Goal: Task Accomplishment & Management: Use online tool/utility

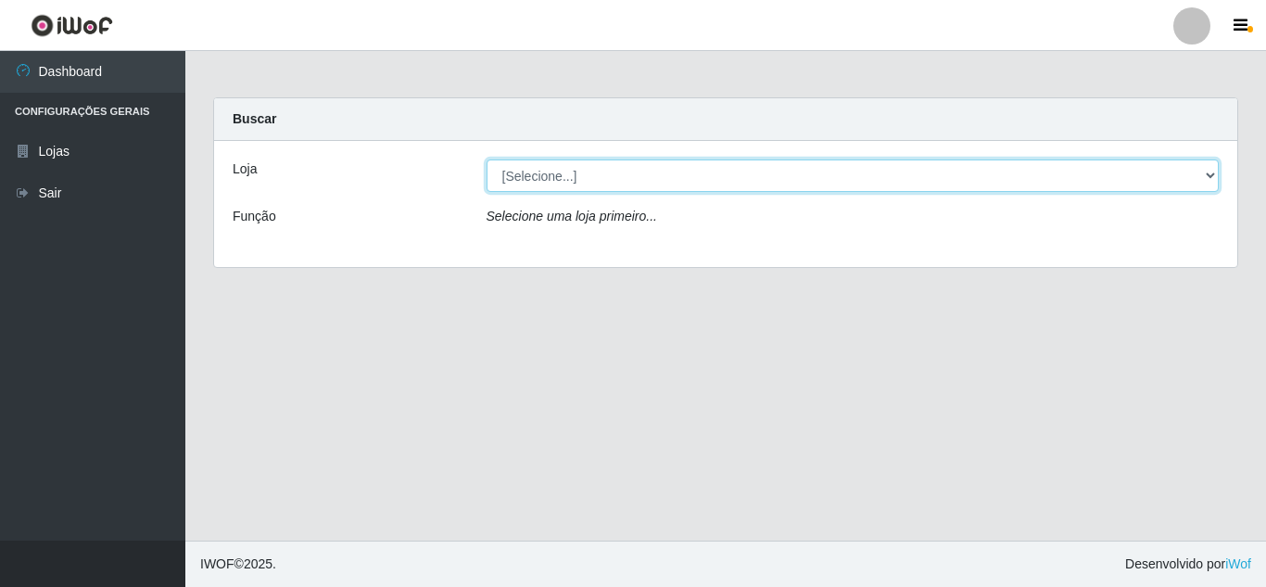
click at [757, 186] on select "[Selecione...] Queiroz Atacadão - [GEOGRAPHIC_DATA]" at bounding box center [853, 175] width 733 height 32
select select "225"
click at [487, 159] on select "[Selecione...] Queiroz Atacadão - [GEOGRAPHIC_DATA]" at bounding box center [853, 175] width 733 height 32
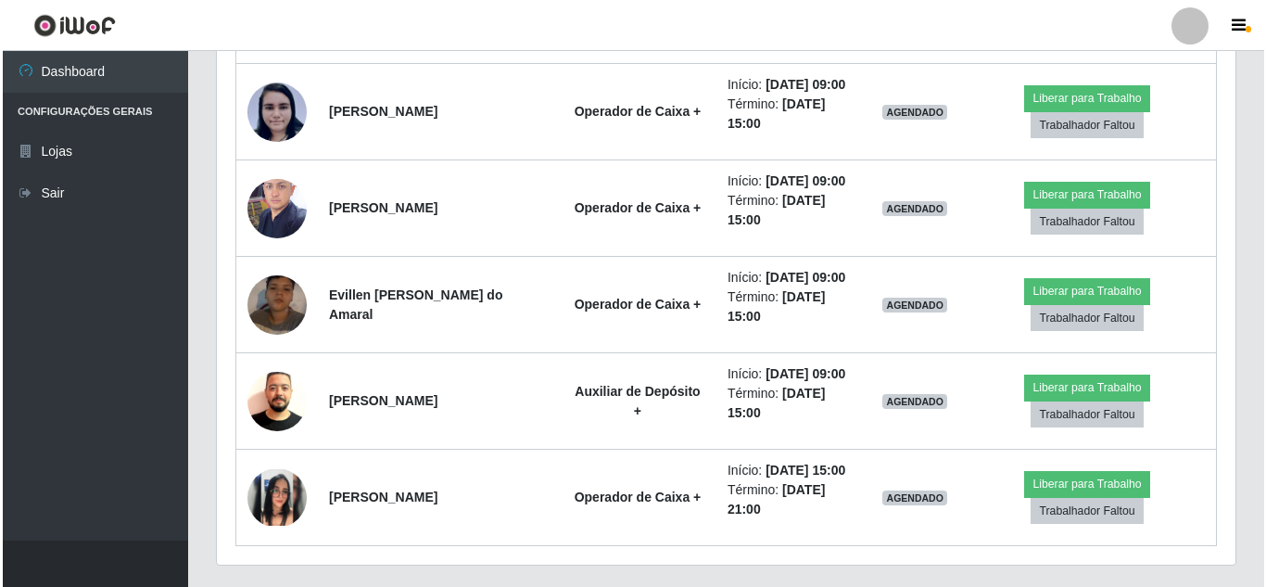
scroll to position [866, 0]
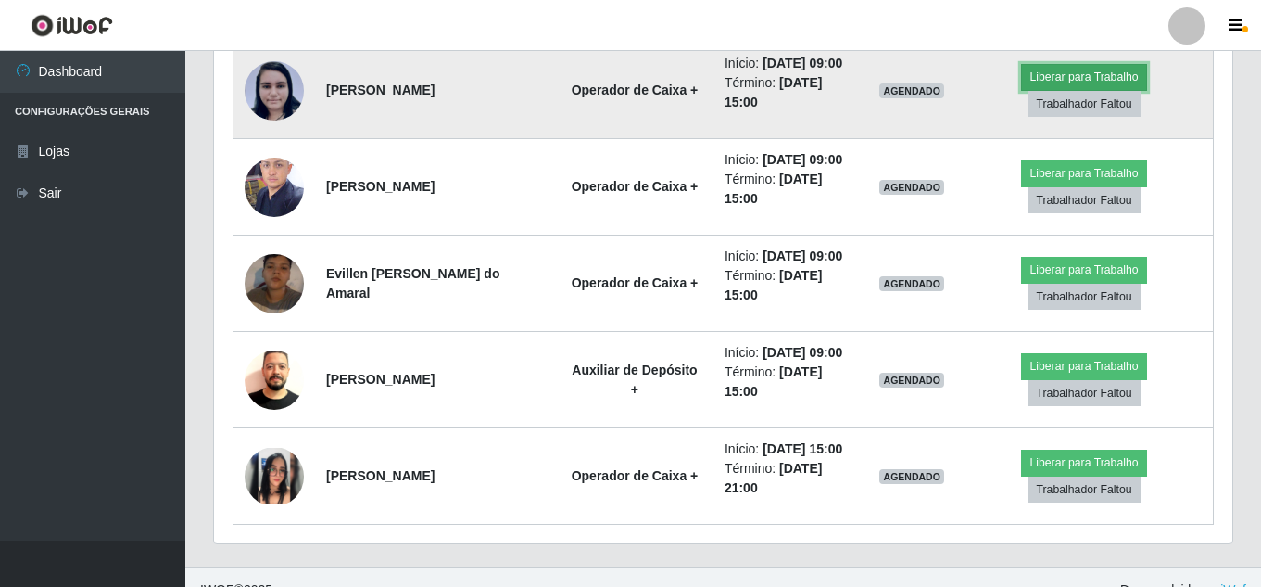
click at [1125, 71] on button "Liberar para Trabalho" at bounding box center [1083, 77] width 125 height 26
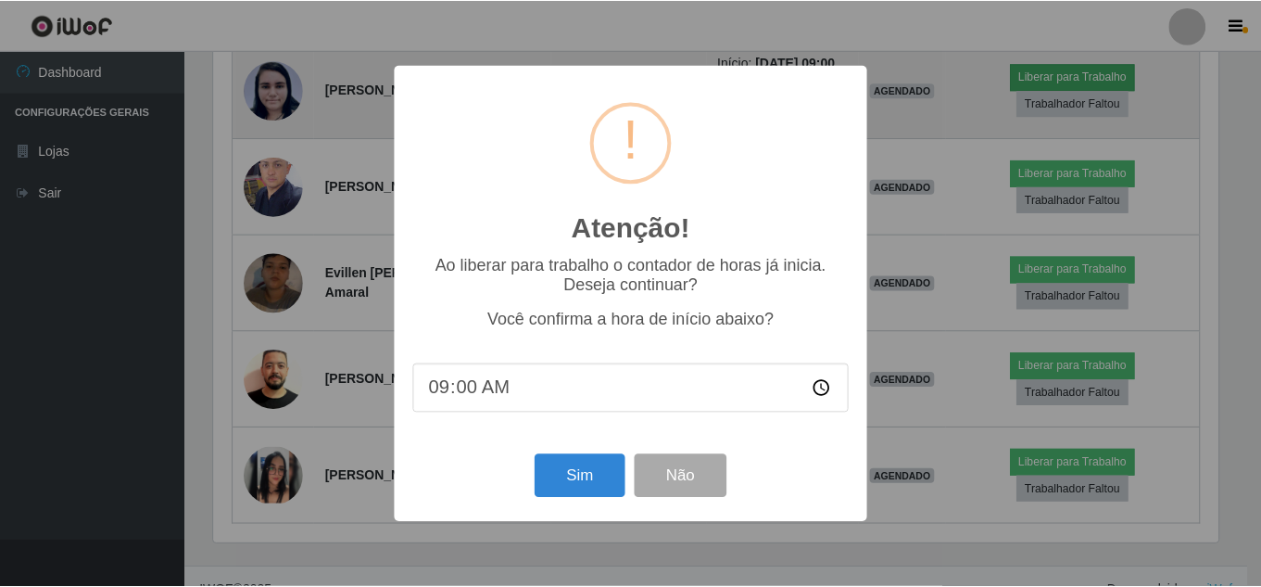
scroll to position [385, 1009]
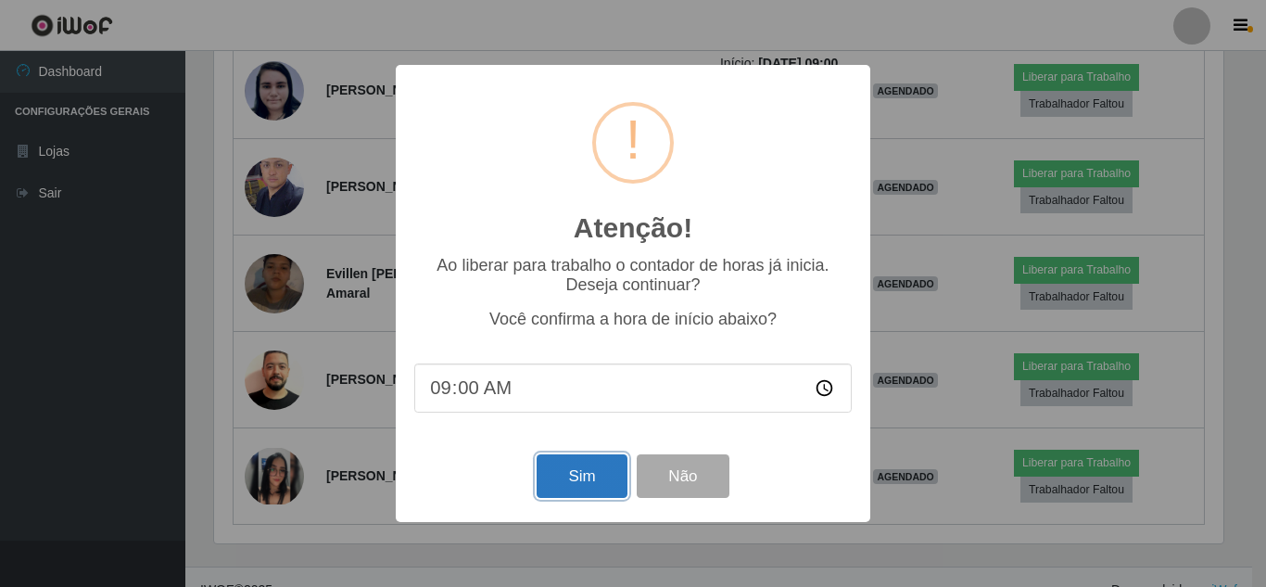
click at [591, 484] on button "Sim" at bounding box center [582, 476] width 90 height 44
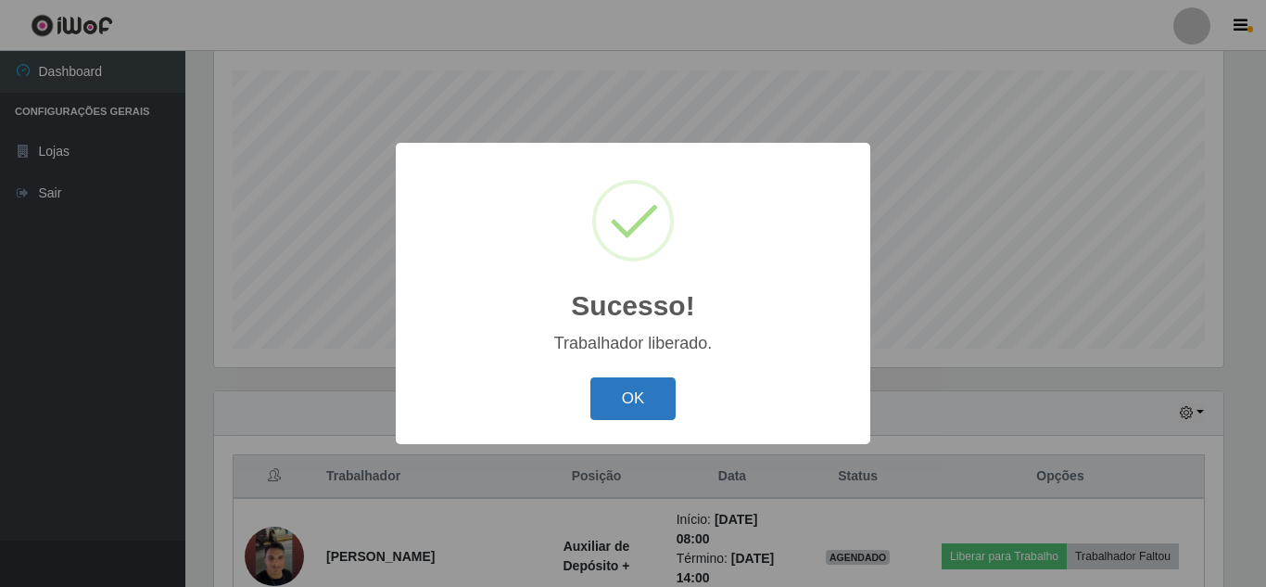
click at [635, 401] on button "OK" at bounding box center [633, 399] width 86 height 44
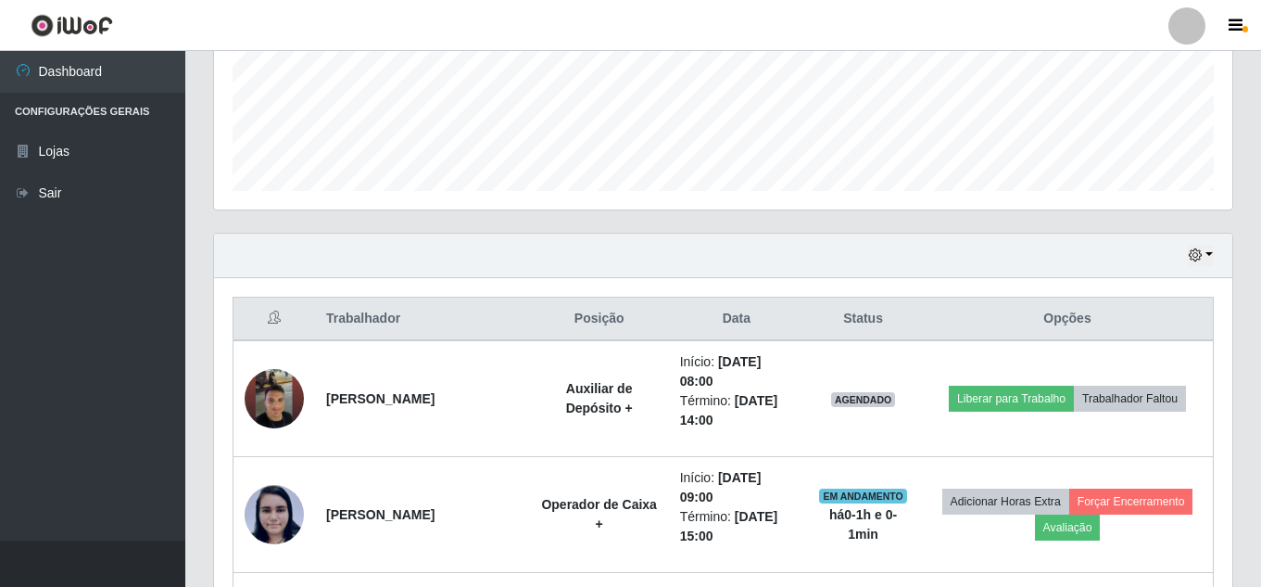
scroll to position [494, 0]
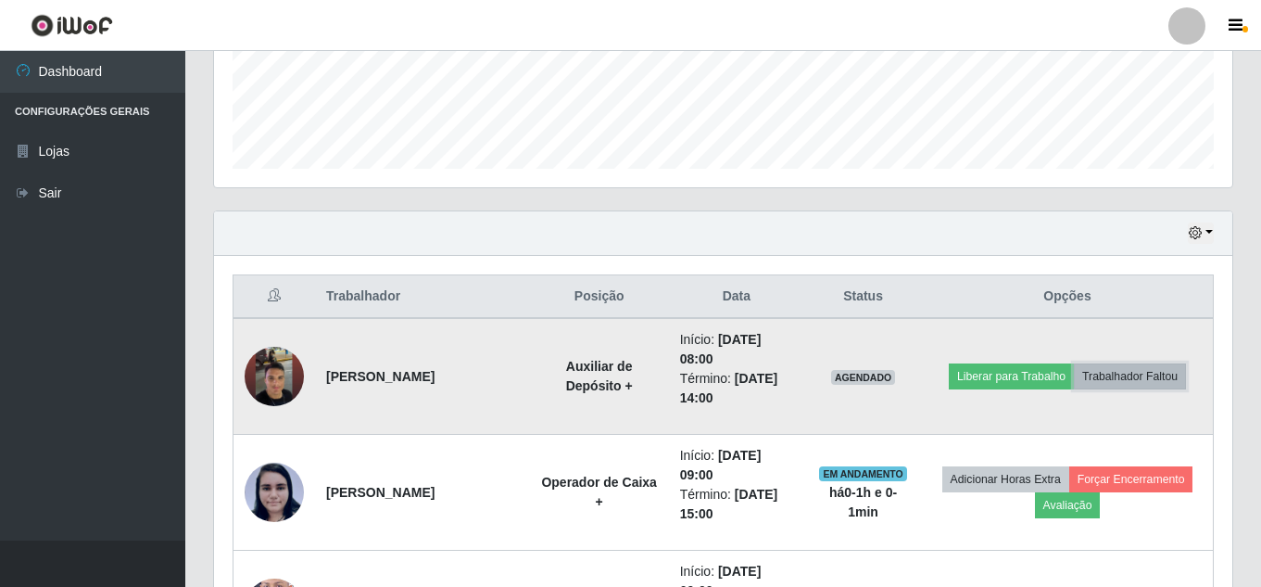
click at [1141, 365] on button "Trabalhador Faltou" at bounding box center [1130, 376] width 112 height 26
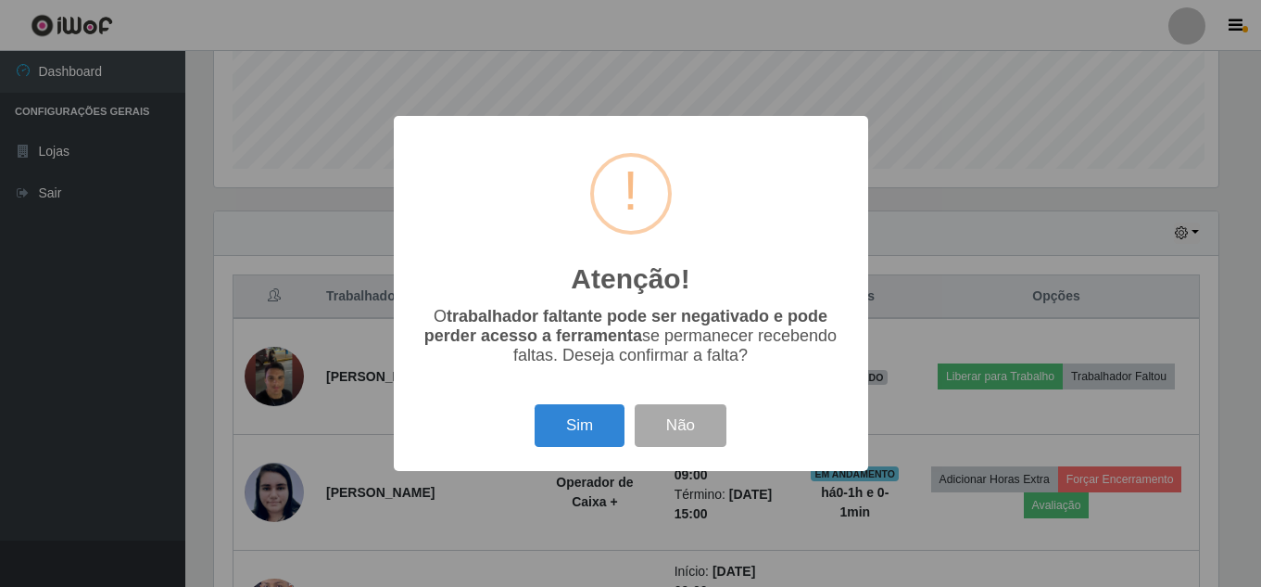
scroll to position [385, 1009]
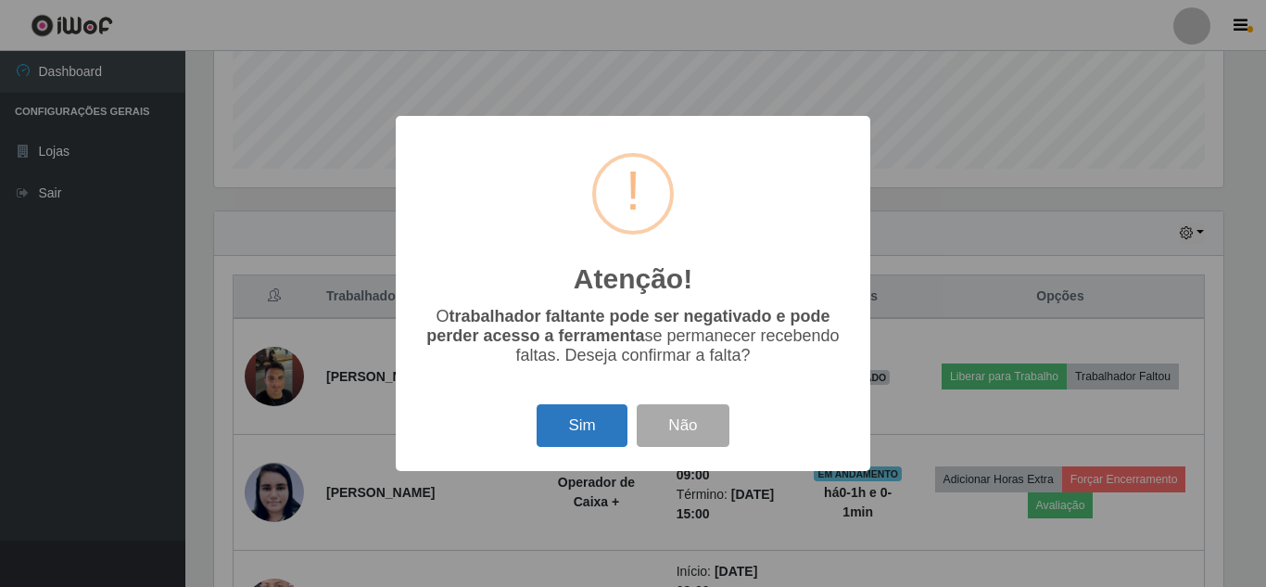
click at [606, 420] on button "Sim" at bounding box center [582, 426] width 90 height 44
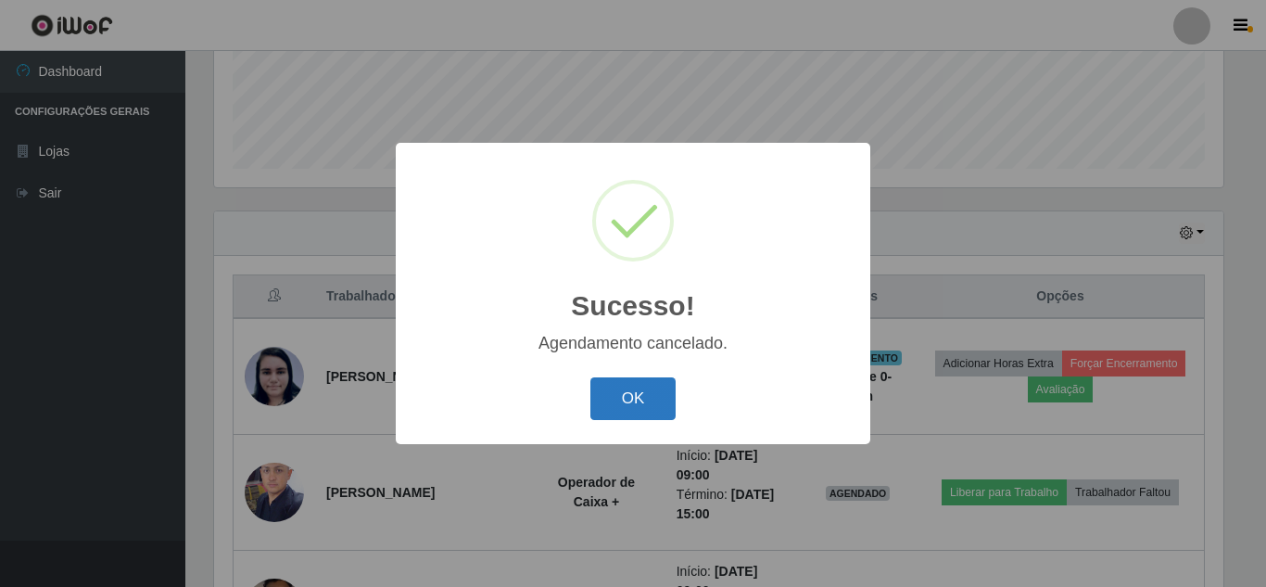
click at [670, 393] on button "OK" at bounding box center [633, 399] width 86 height 44
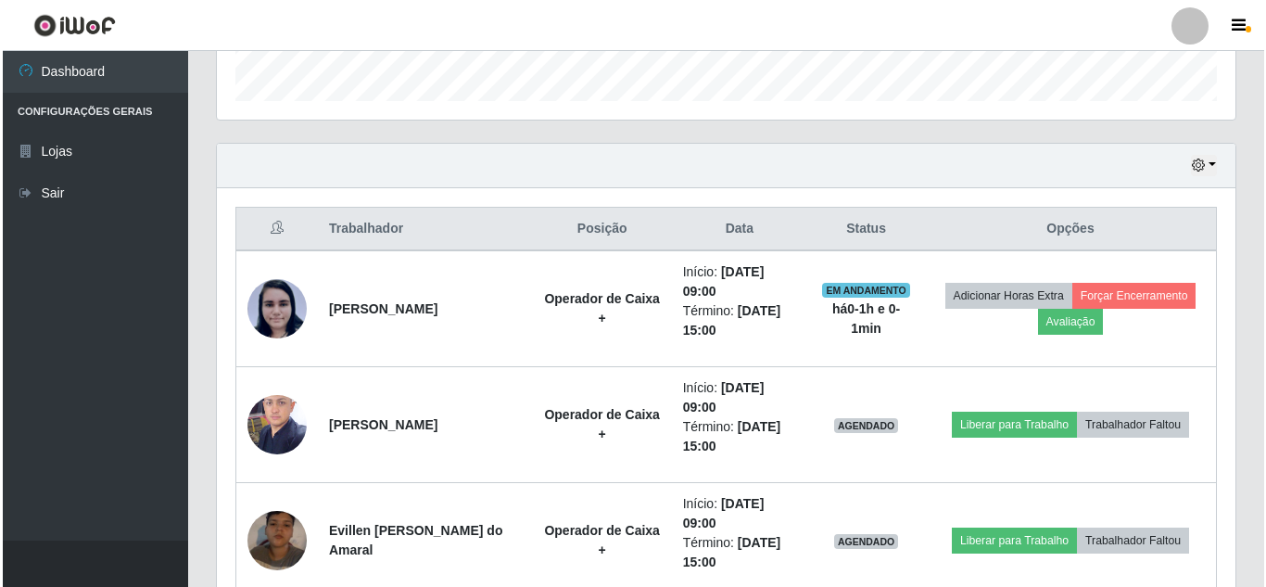
scroll to position [662, 0]
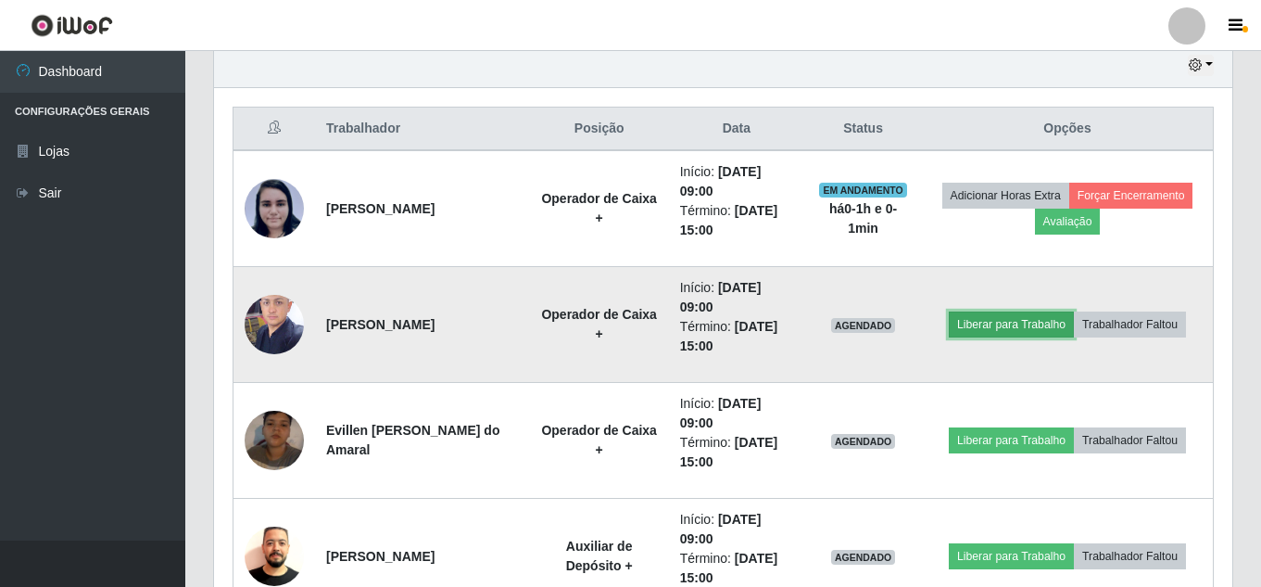
click at [1014, 322] on button "Liberar para Trabalho" at bounding box center [1011, 324] width 125 height 26
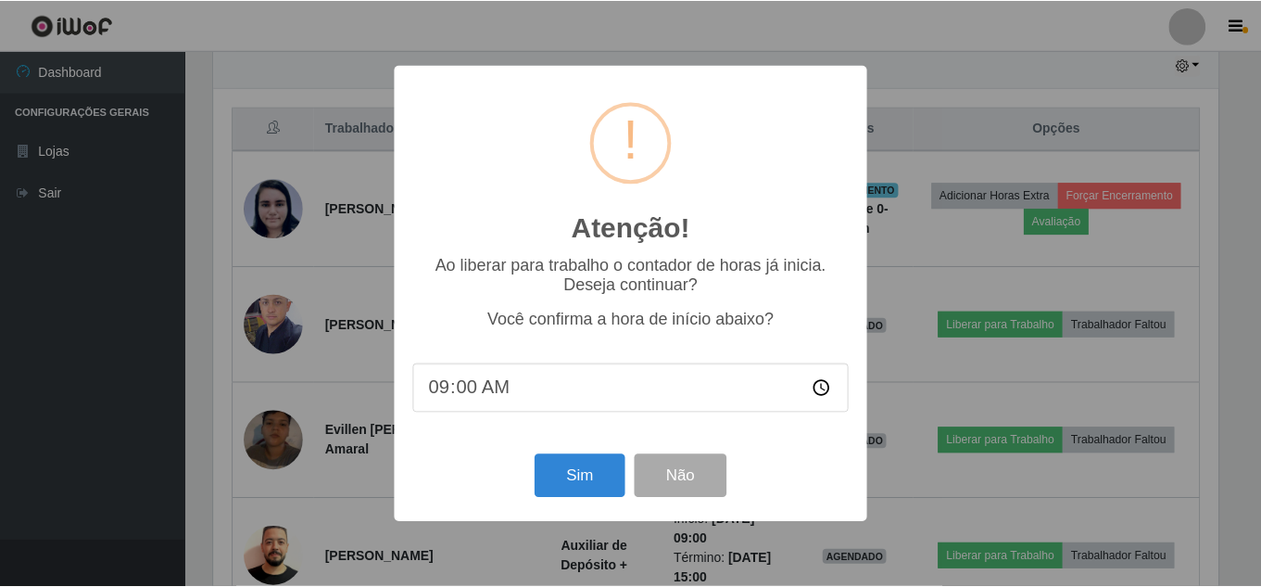
scroll to position [385, 1009]
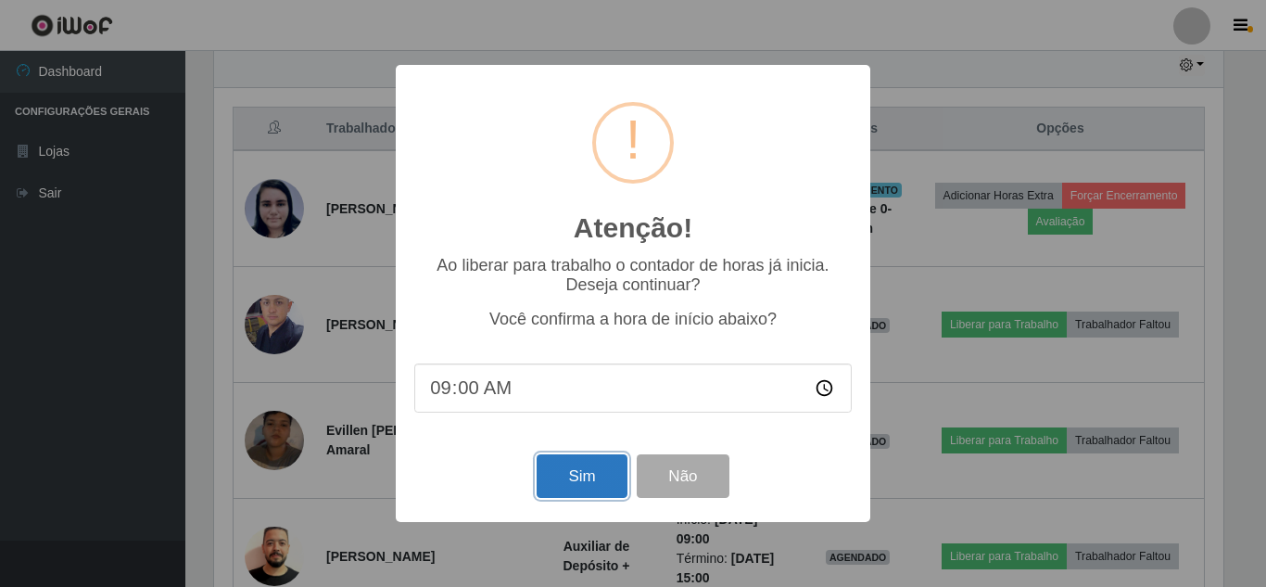
click at [602, 468] on button "Sim" at bounding box center [582, 476] width 90 height 44
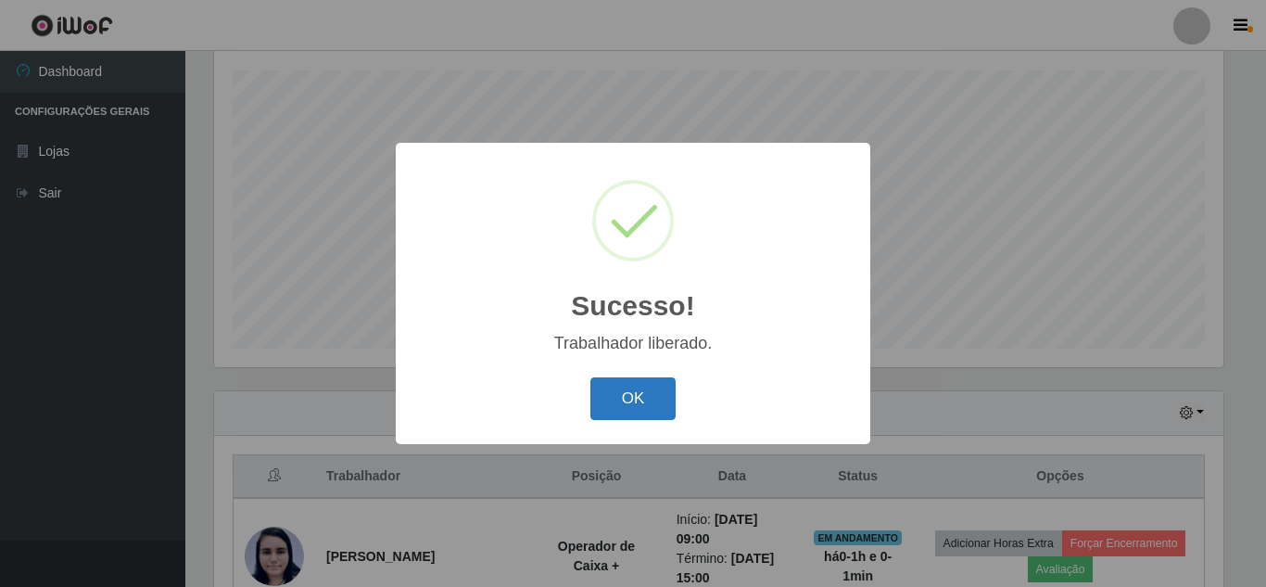
click at [663, 396] on button "OK" at bounding box center [633, 399] width 86 height 44
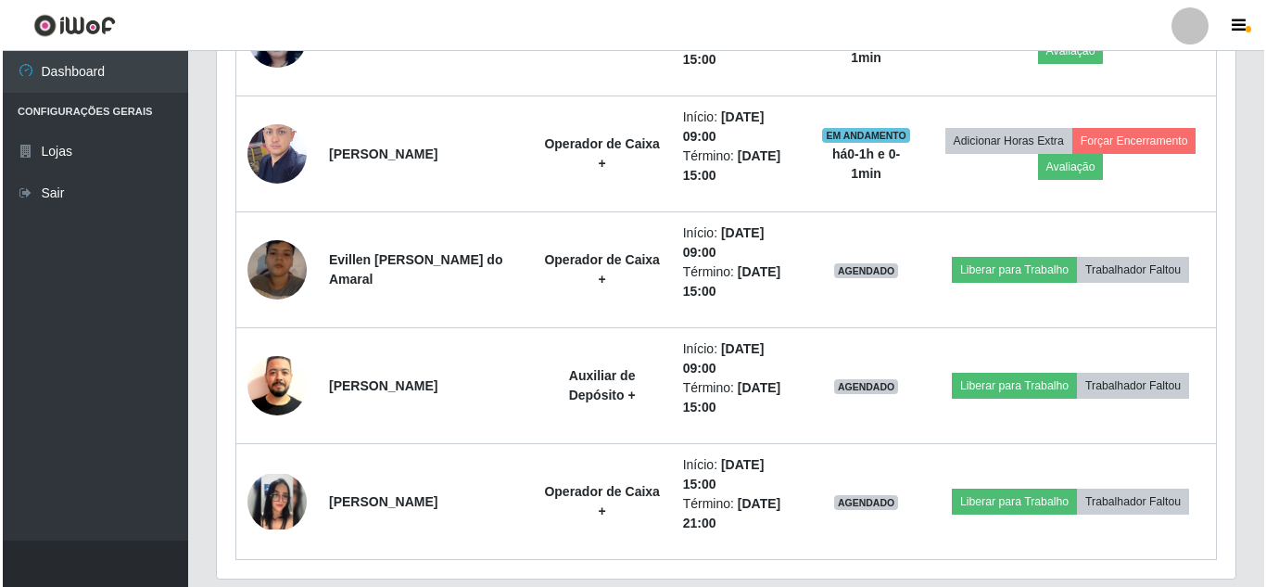
scroll to position [828, 0]
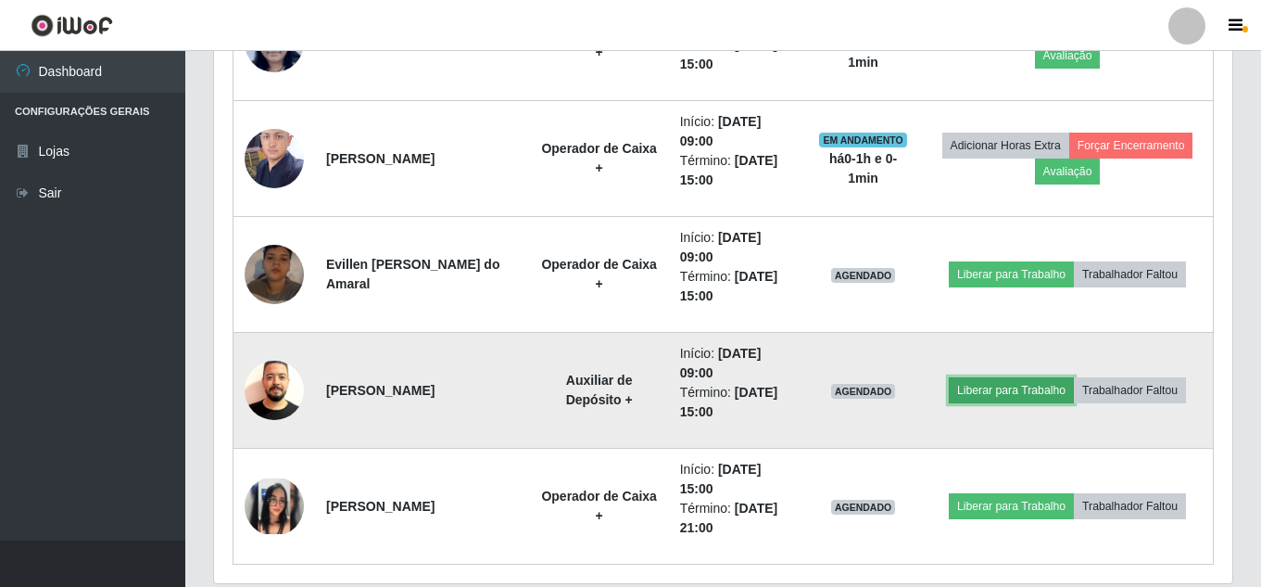
click at [1006, 387] on button "Liberar para Trabalho" at bounding box center [1011, 390] width 125 height 26
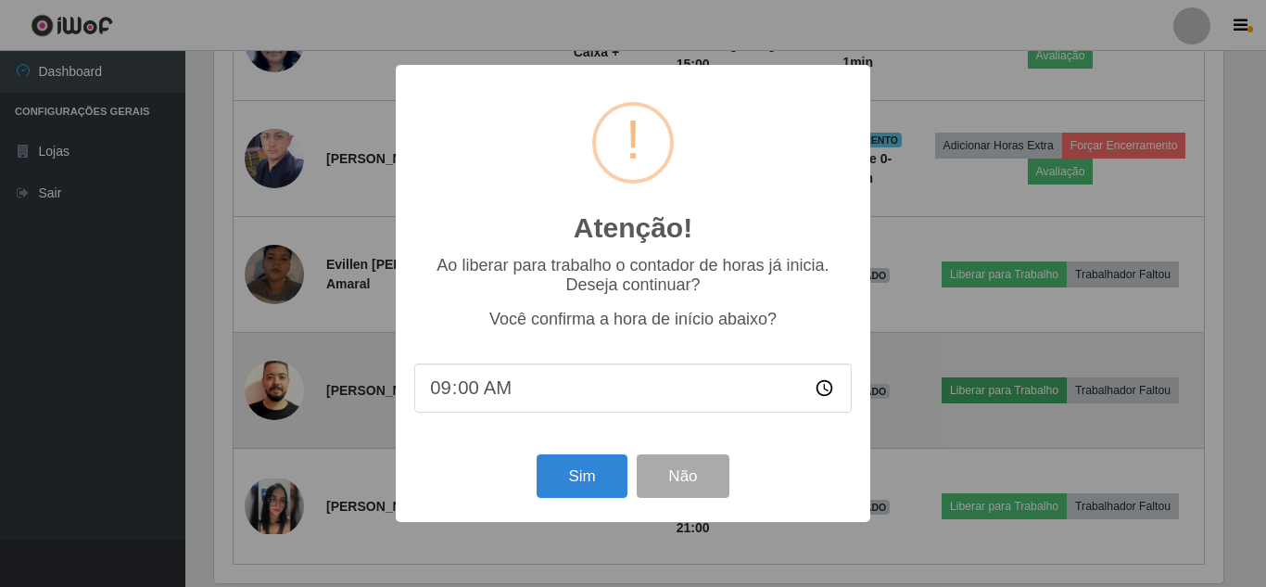
scroll to position [0, 0]
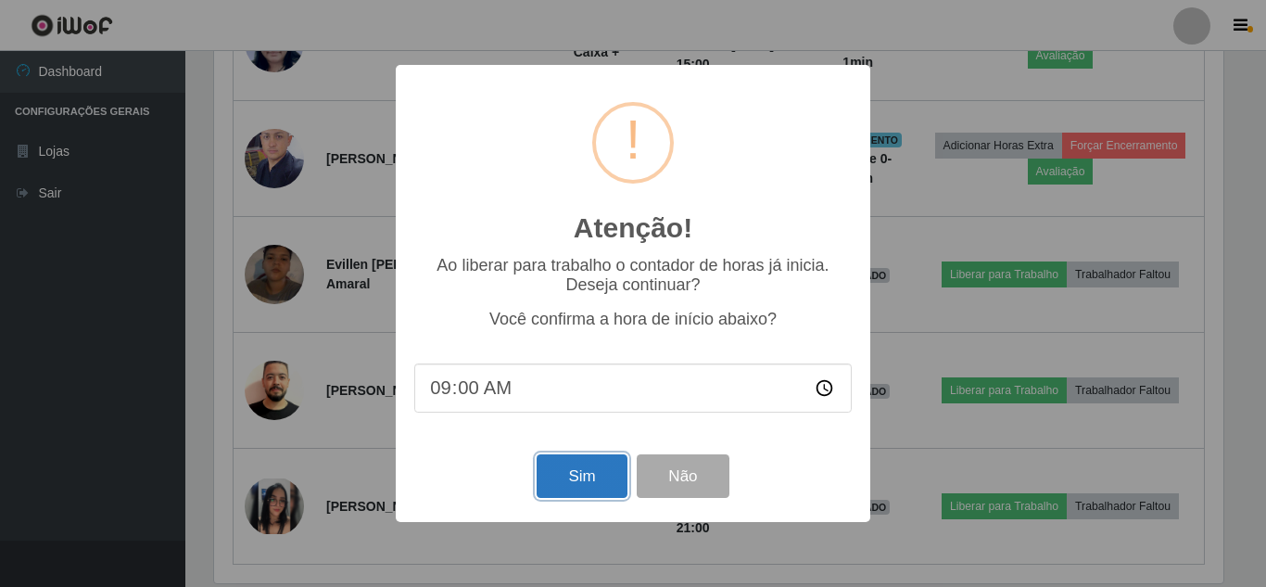
click at [600, 465] on button "Sim" at bounding box center [582, 476] width 90 height 44
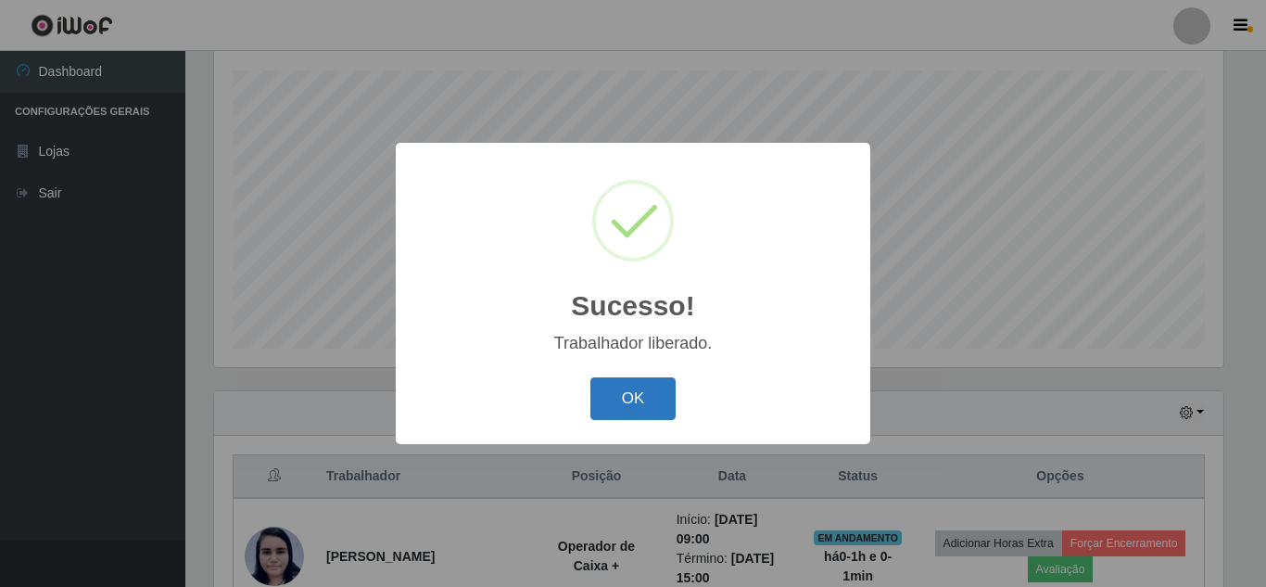
click at [627, 396] on button "OK" at bounding box center [633, 399] width 86 height 44
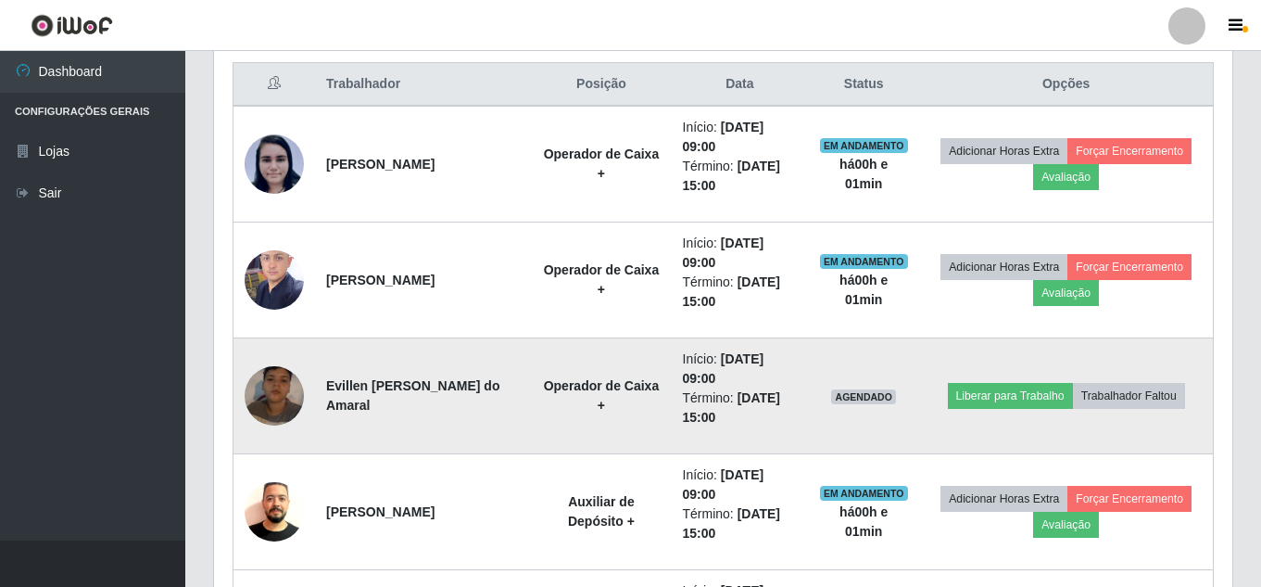
click at [1065, 414] on td "Liberar para Trabalho Trabalhador Faltou" at bounding box center [1066, 396] width 294 height 116
click at [1055, 404] on button "Liberar para Trabalho" at bounding box center [1010, 396] width 125 height 26
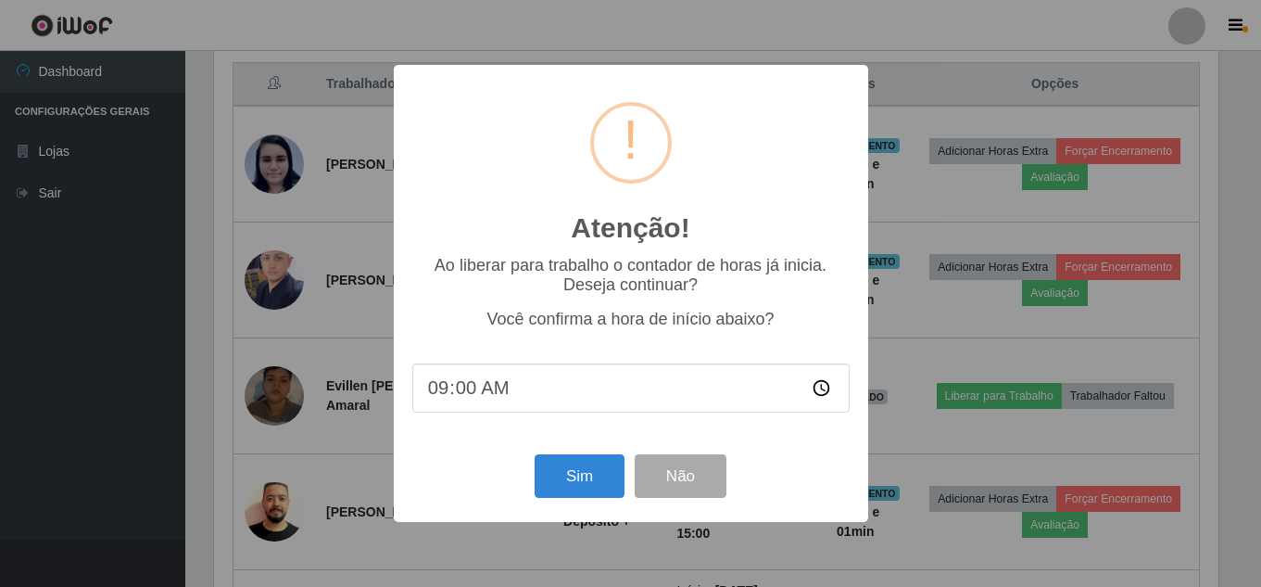
scroll to position [385, 1009]
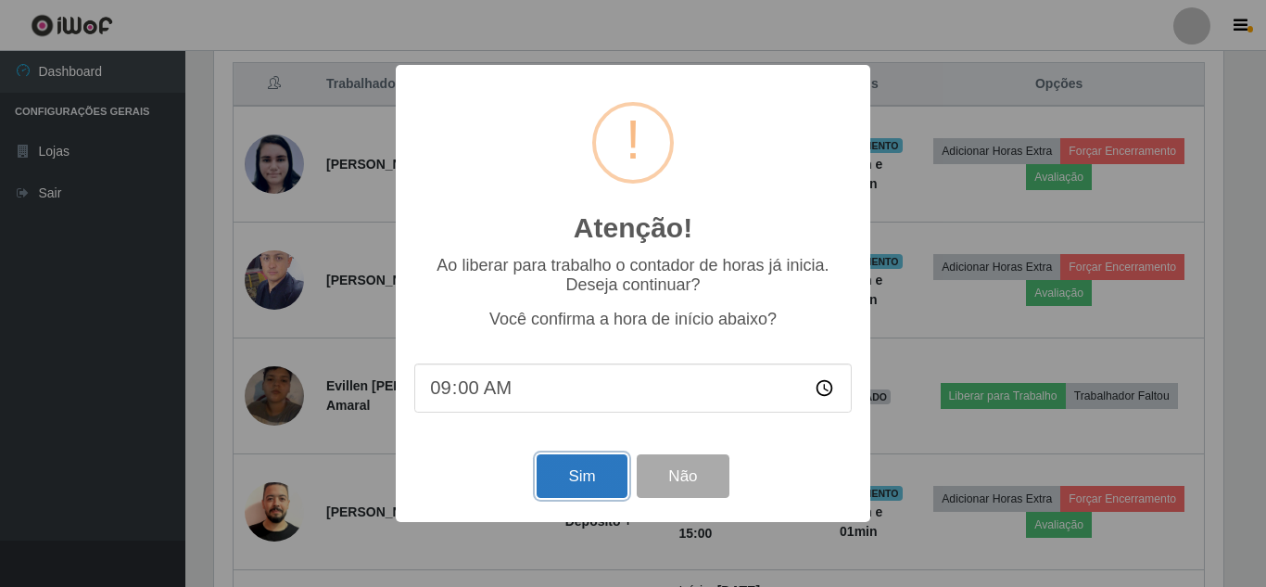
click at [594, 480] on button "Sim" at bounding box center [582, 476] width 90 height 44
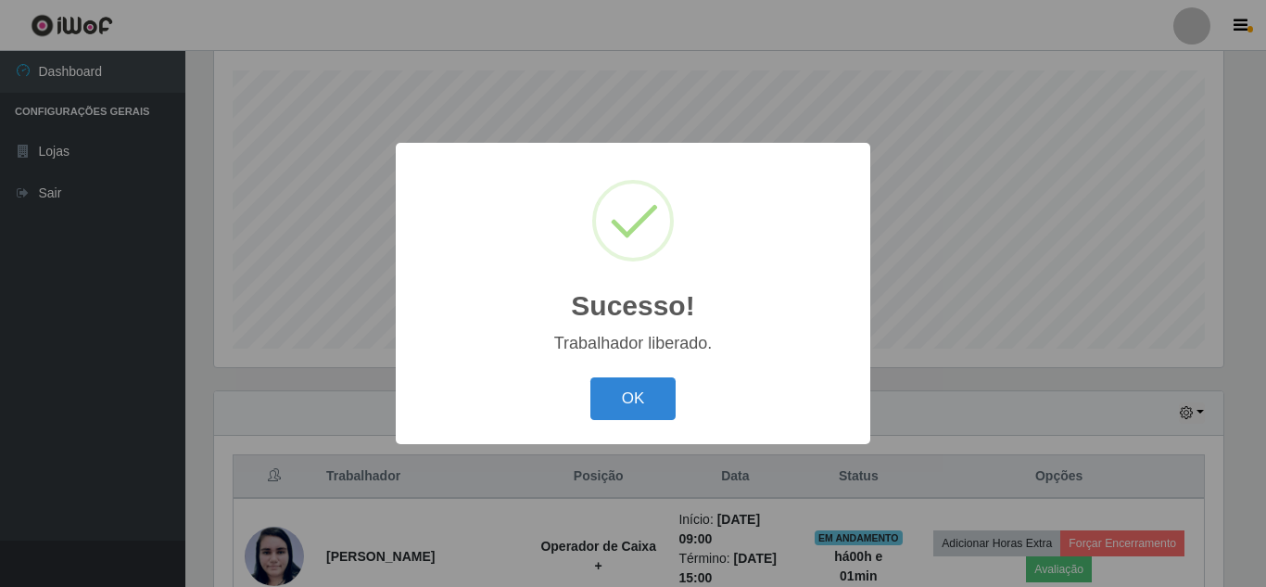
click at [590, 377] on button "OK" at bounding box center [633, 399] width 86 height 44
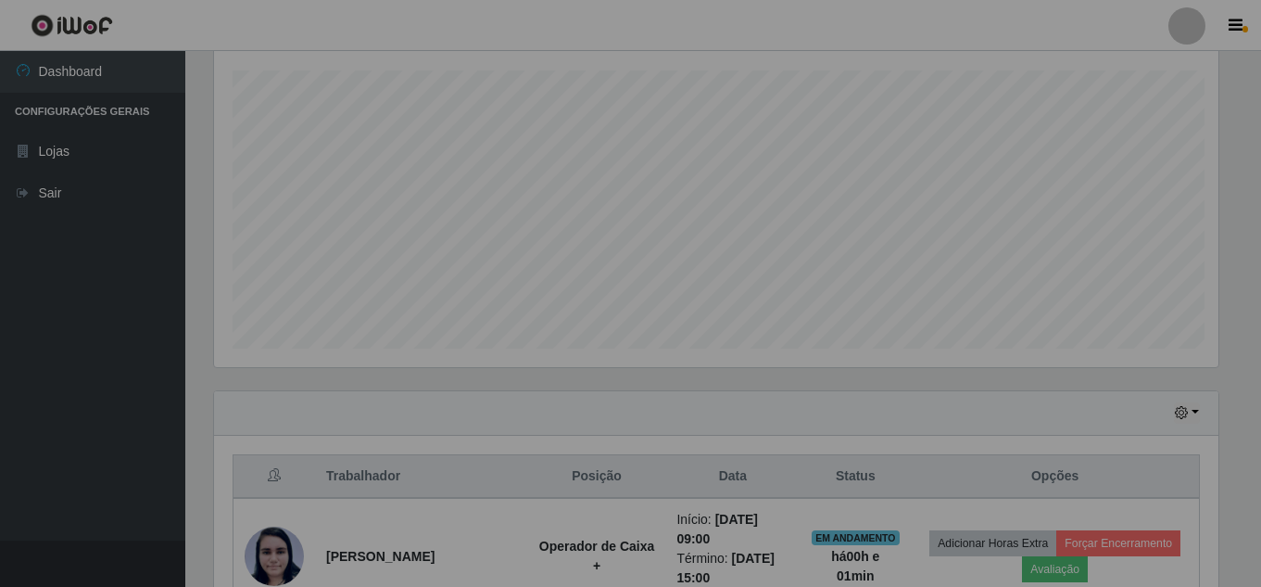
scroll to position [385, 1018]
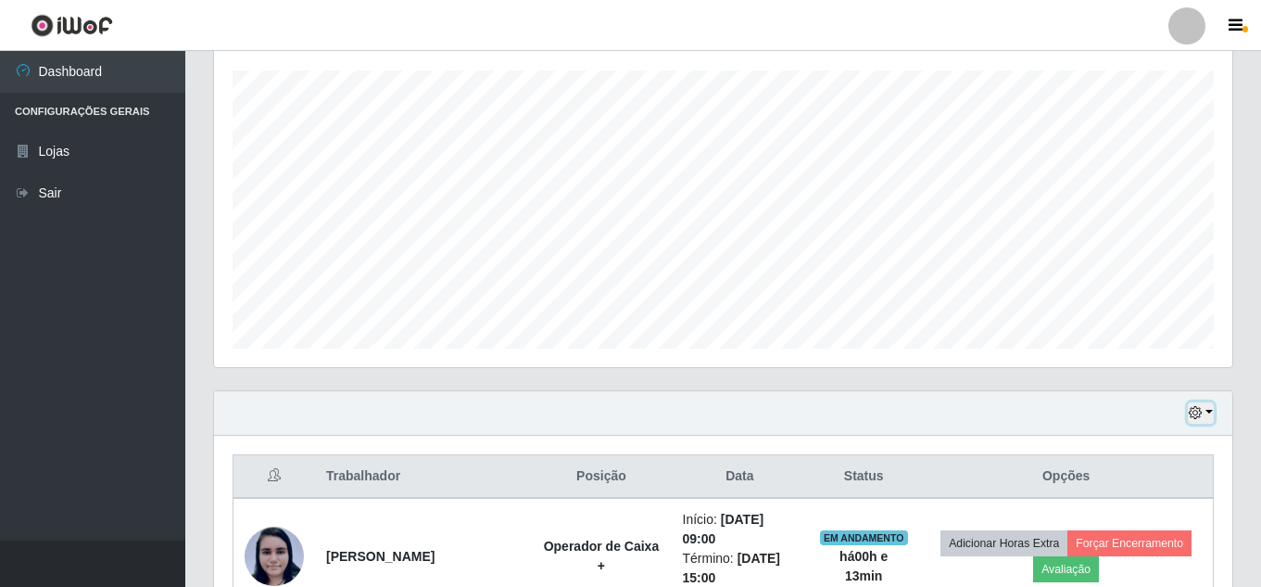
click at [1194, 418] on icon "button" at bounding box center [1195, 412] width 13 height 13
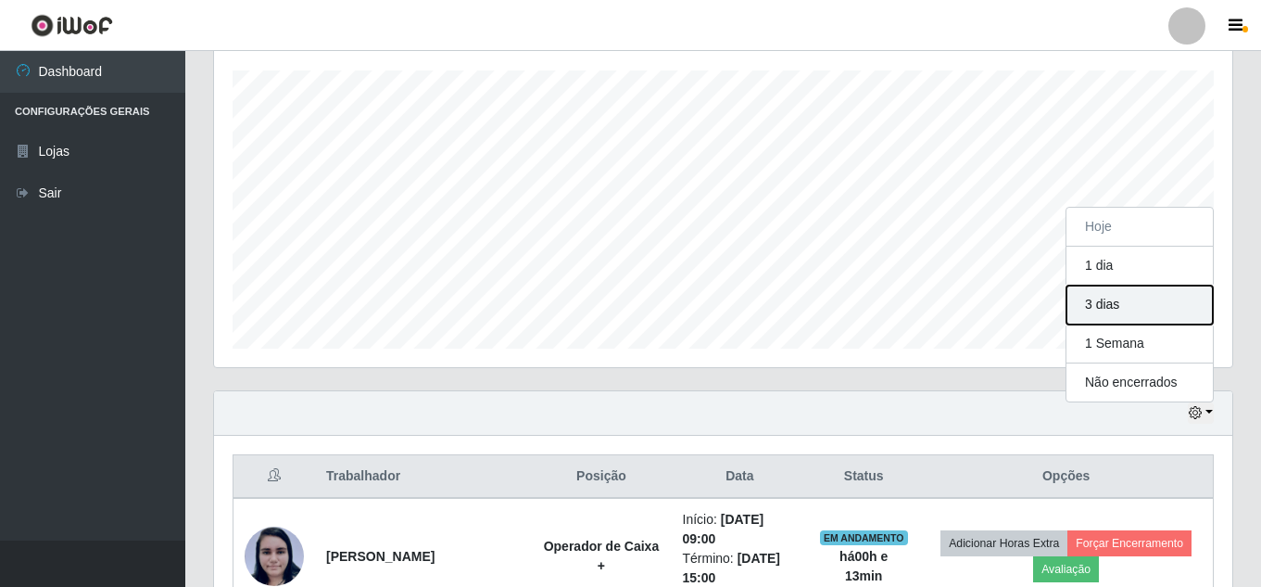
click at [1104, 311] on button "3 dias" at bounding box center [1140, 304] width 146 height 39
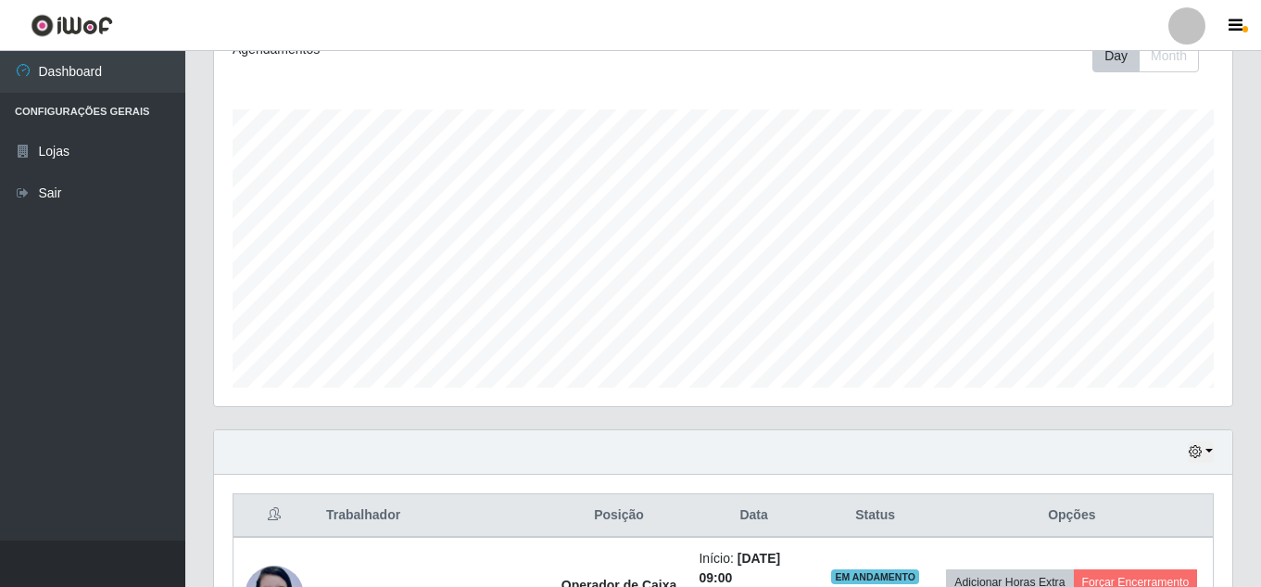
scroll to position [133, 0]
